Goal: Information Seeking & Learning: Learn about a topic

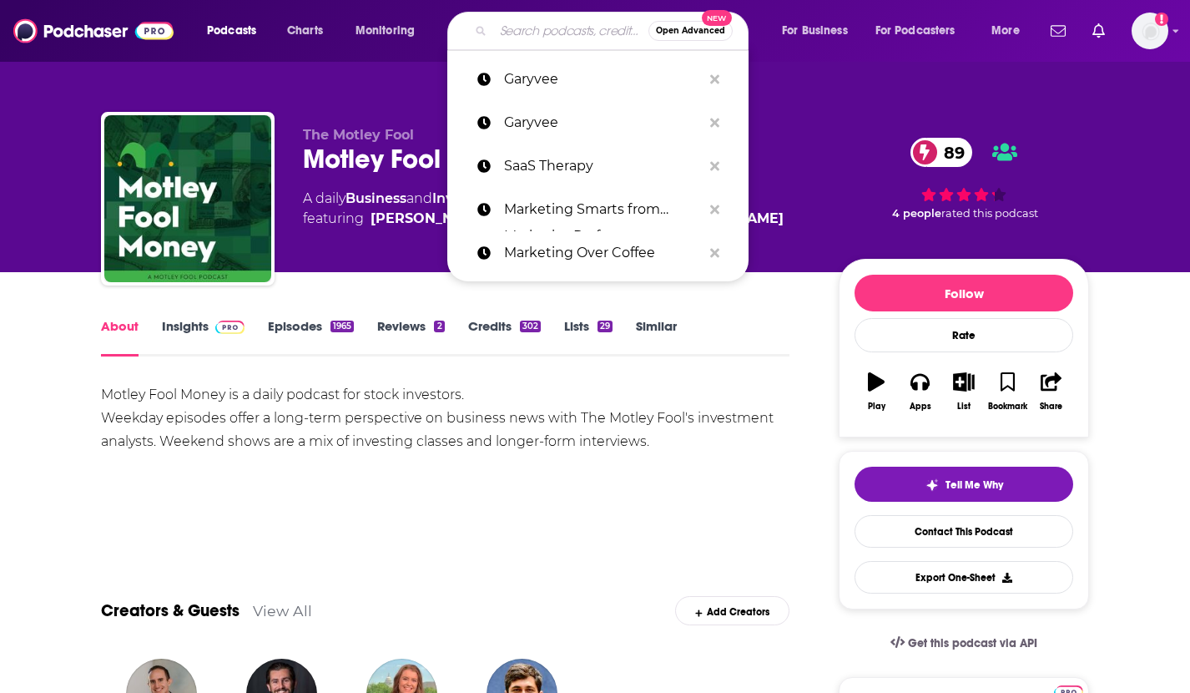
click at [543, 28] on input "Search podcasts, credits, & more..." at bounding box center [570, 31] width 155 height 27
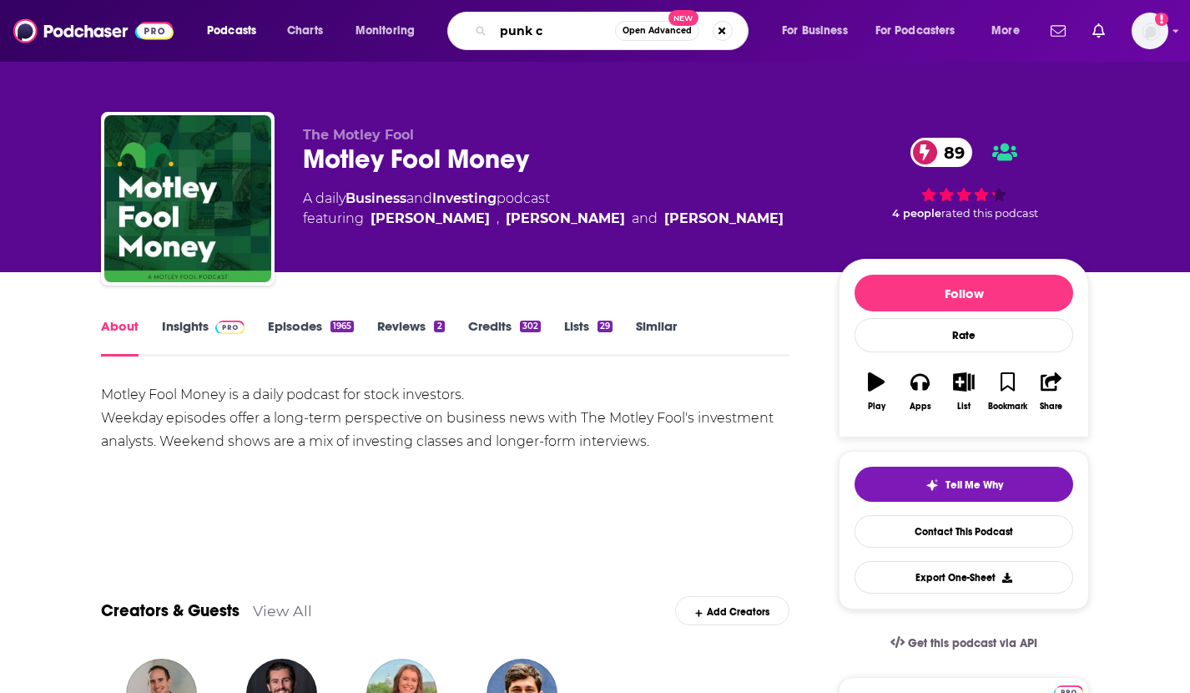
type input "punk cx"
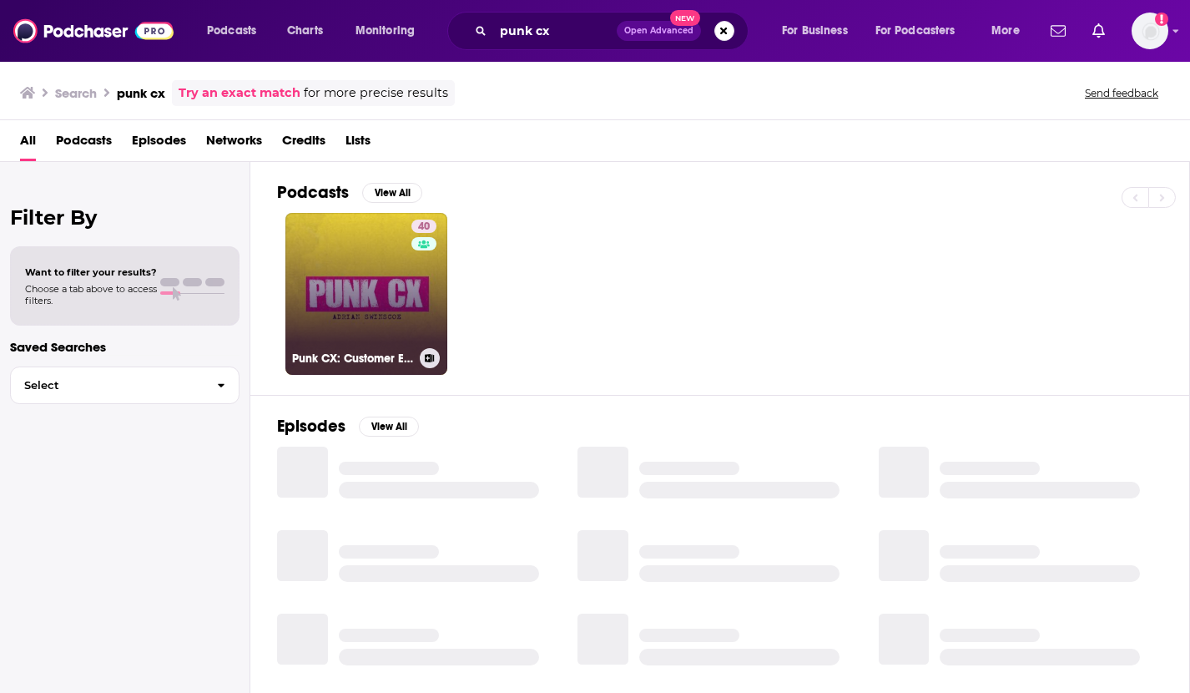
click at [363, 288] on link "40 Punk CX: Customer Experience Insights with [PERSON_NAME]" at bounding box center [366, 294] width 162 height 162
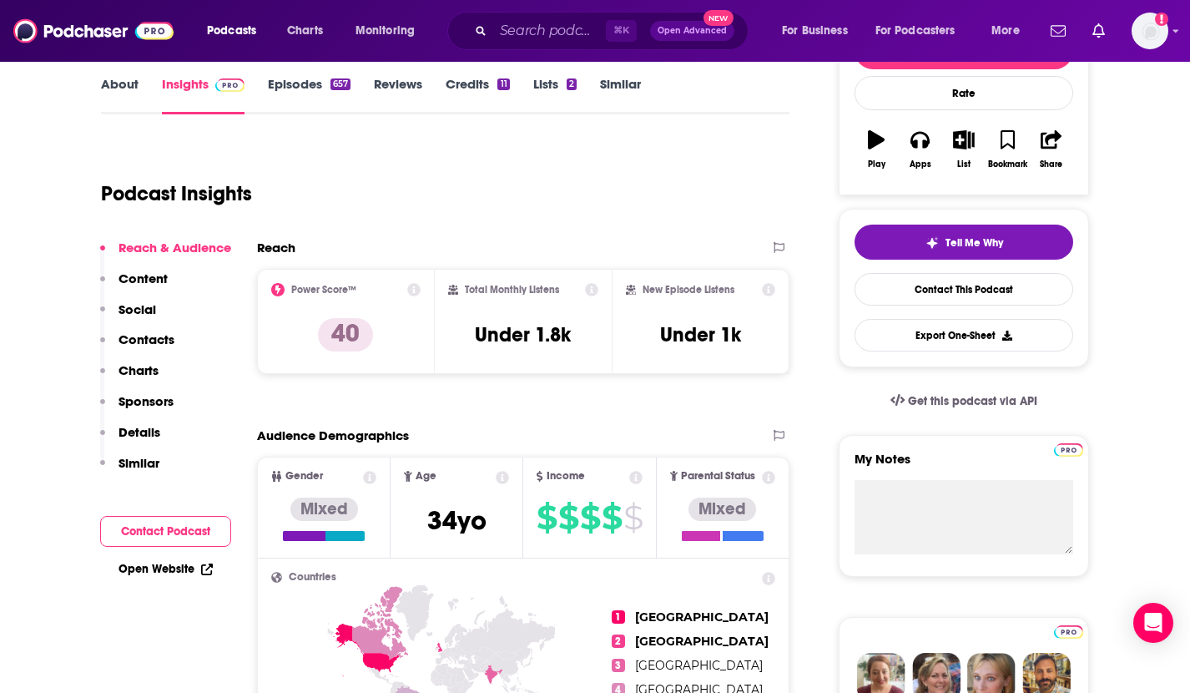
scroll to position [248, 0]
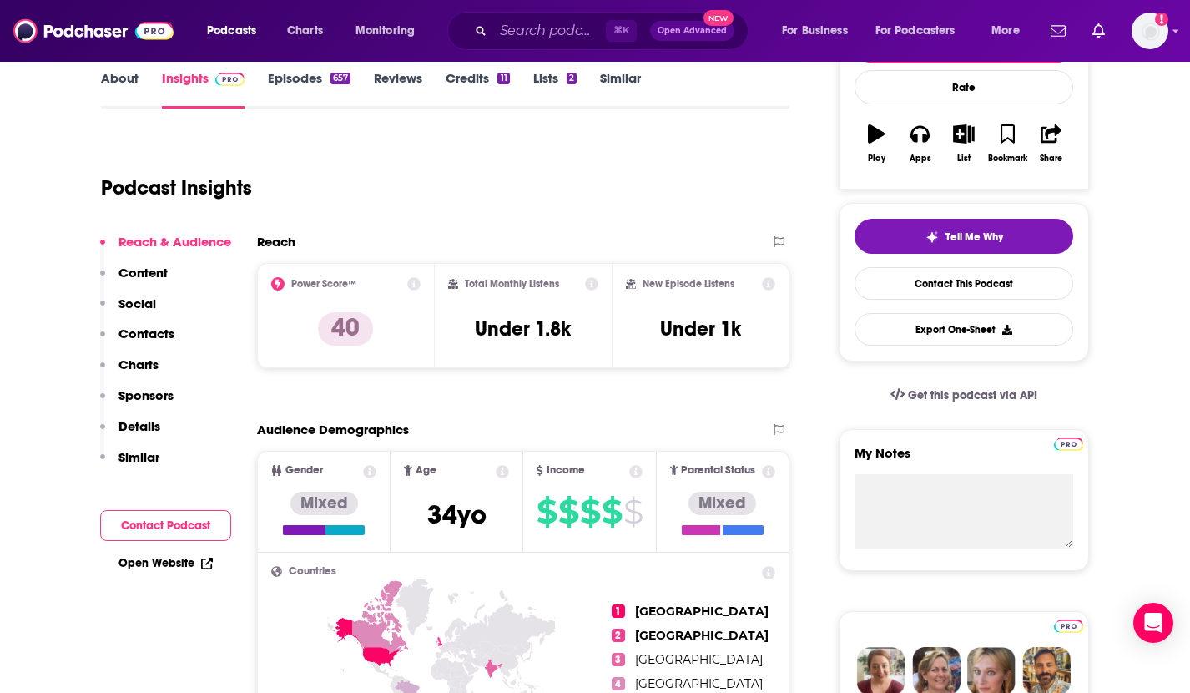
click at [115, 79] on link "About" at bounding box center [120, 89] width 38 height 38
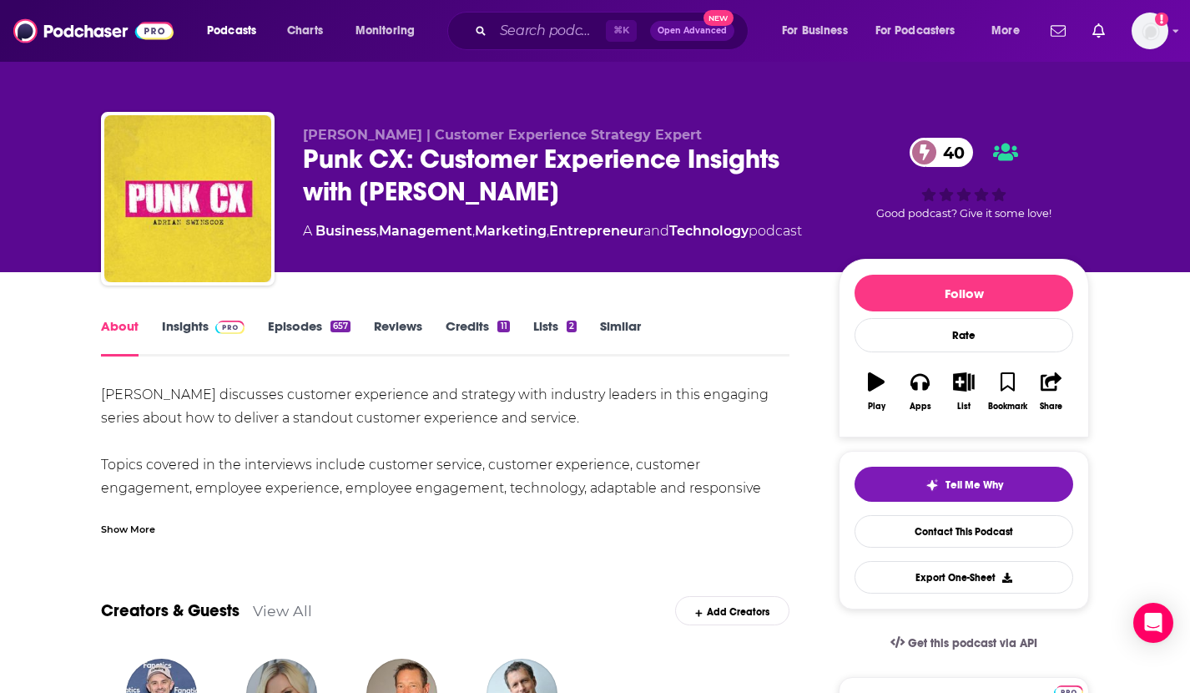
click at [134, 531] on div "Show More" at bounding box center [128, 528] width 54 height 16
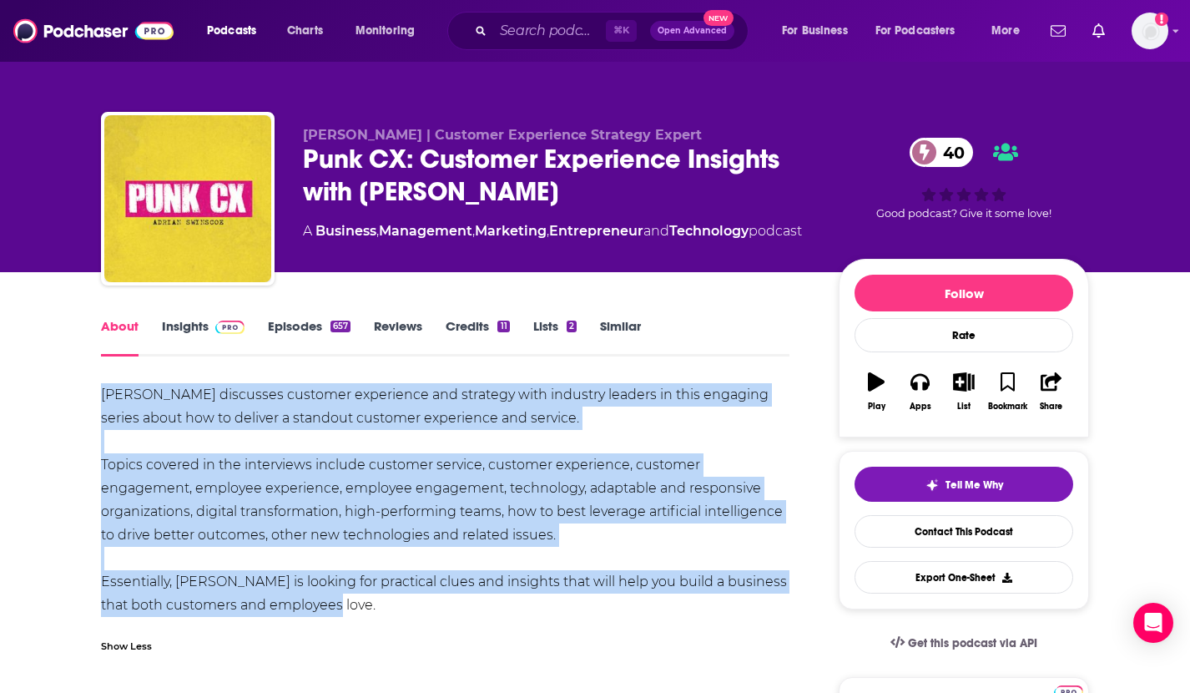
drag, startPoint x: 315, startPoint y: 603, endPoint x: 93, endPoint y: 396, distance: 303.0
copy div "[PERSON_NAME] discusses customer experience and strategy with industry leaders …"
click at [238, 441] on div "[PERSON_NAME] discusses customer experience and strategy with industry leaders …" at bounding box center [445, 500] width 689 height 234
